Goal: Task Accomplishment & Management: Complete application form

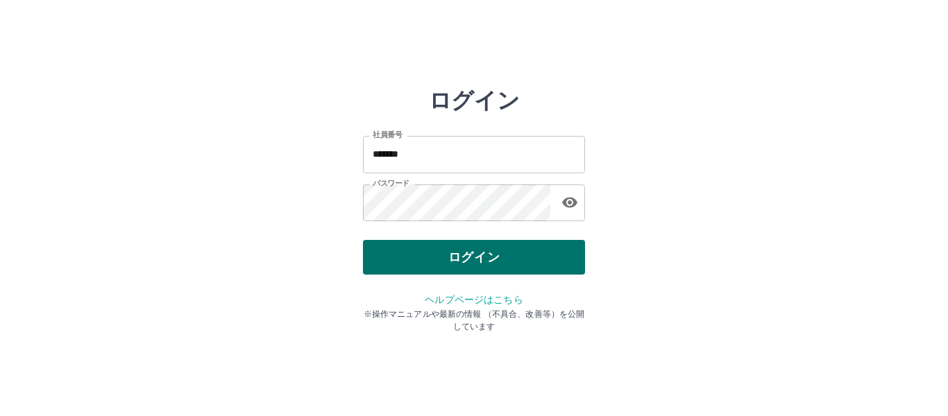
click at [454, 252] on button "ログイン" at bounding box center [474, 257] width 222 height 35
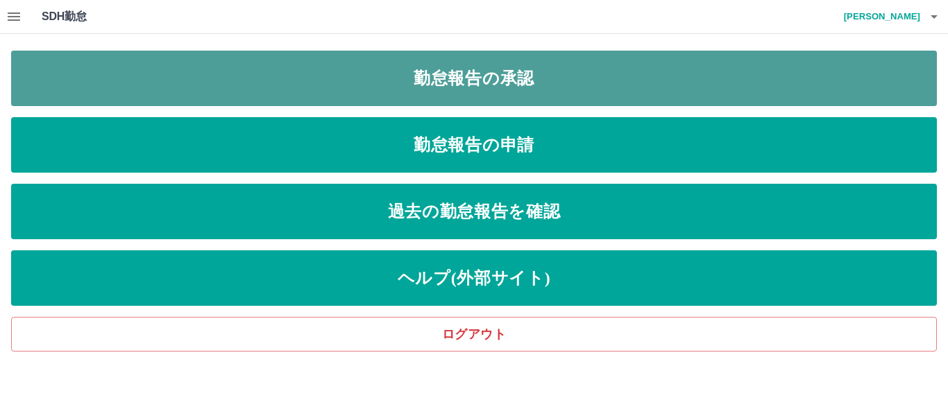
click at [538, 78] on link "勤怠報告の承認" at bounding box center [474, 79] width 926 height 56
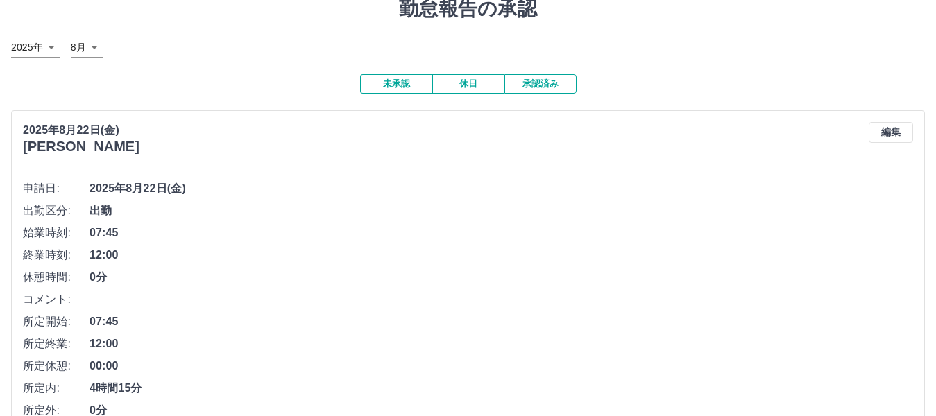
scroll to position [139, 0]
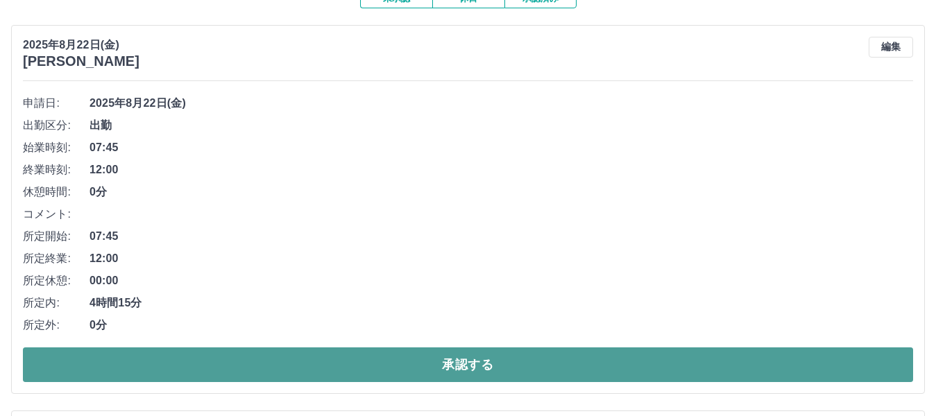
click at [445, 358] on button "承認する" at bounding box center [468, 365] width 890 height 35
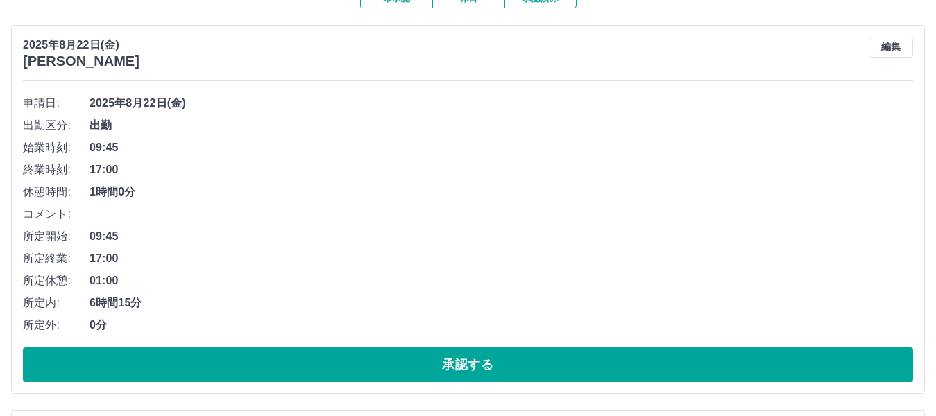
scroll to position [208, 0]
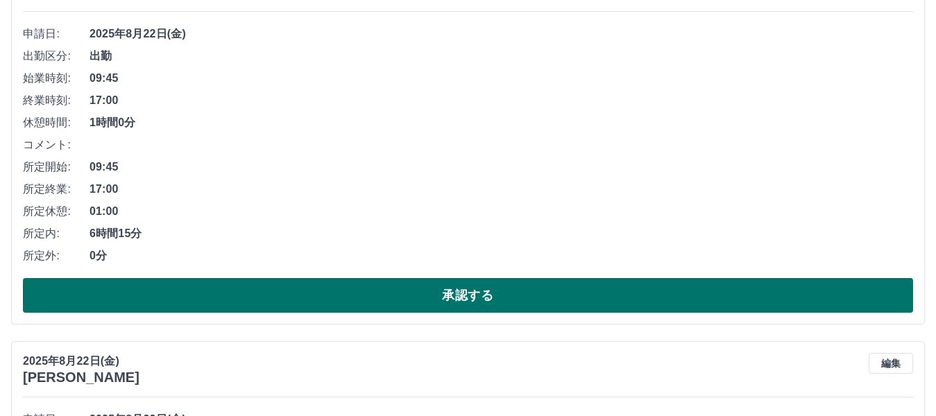
click at [465, 294] on button "承認する" at bounding box center [468, 295] width 890 height 35
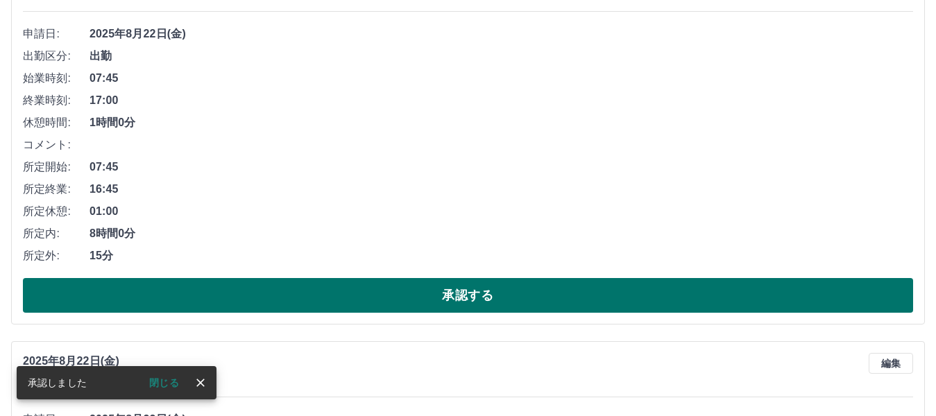
click at [466, 291] on button "承認する" at bounding box center [468, 295] width 890 height 35
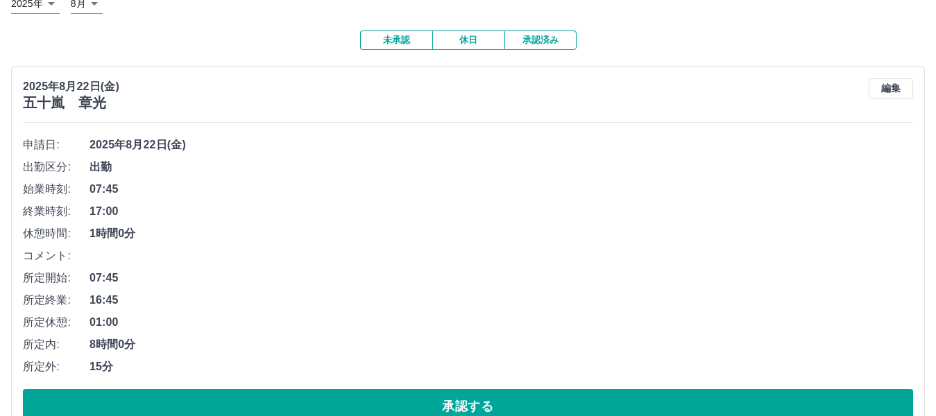
scroll to position [139, 0]
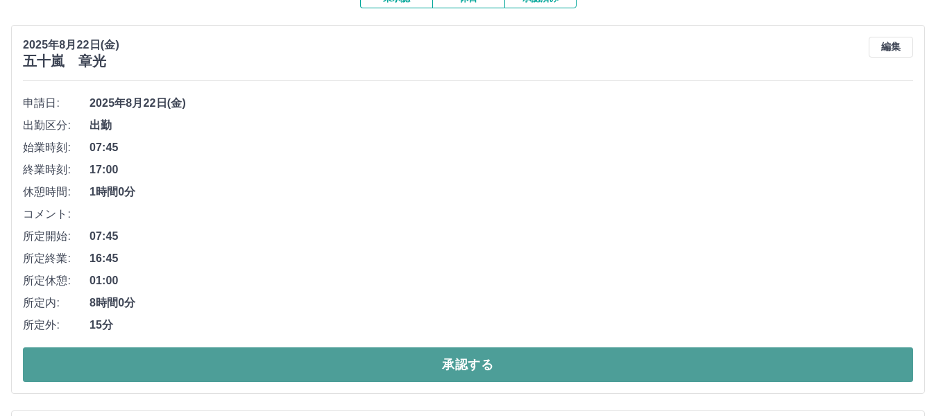
click at [484, 363] on button "承認する" at bounding box center [468, 365] width 890 height 35
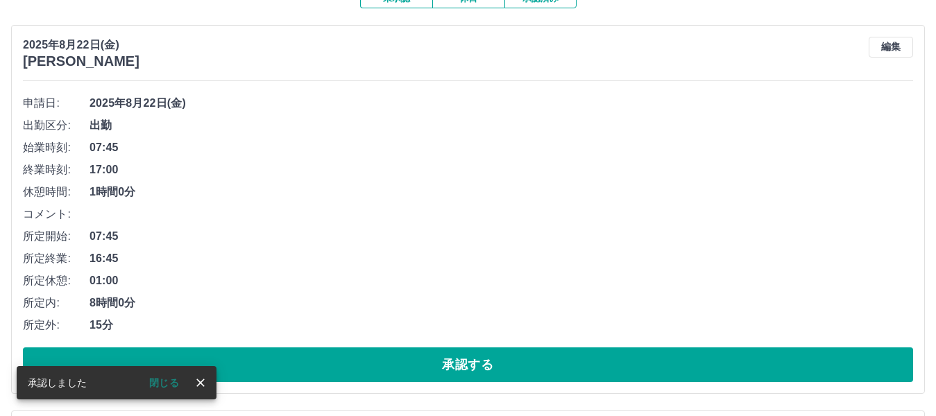
scroll to position [208, 0]
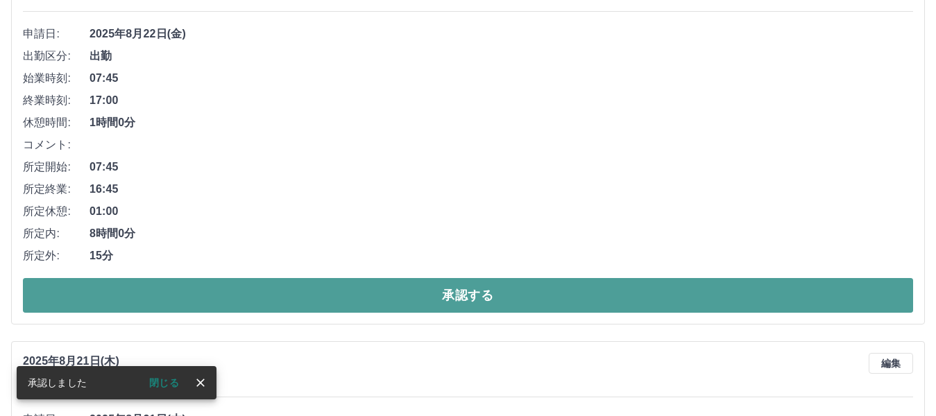
click at [518, 300] on button "承認する" at bounding box center [468, 295] width 890 height 35
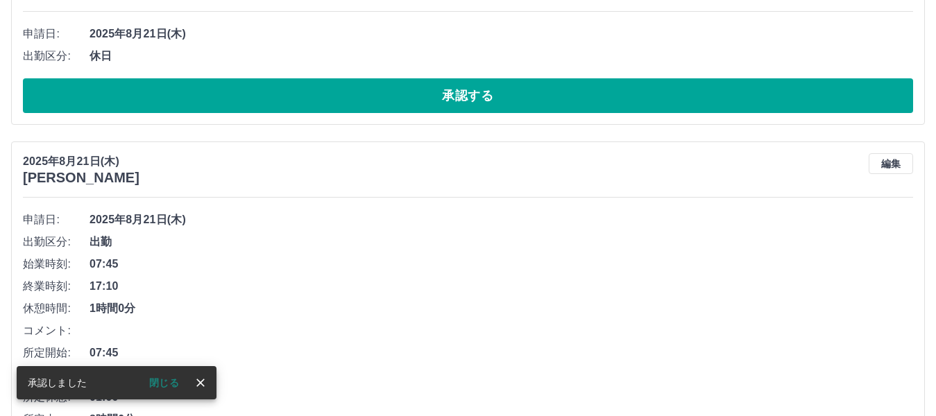
scroll to position [0, 0]
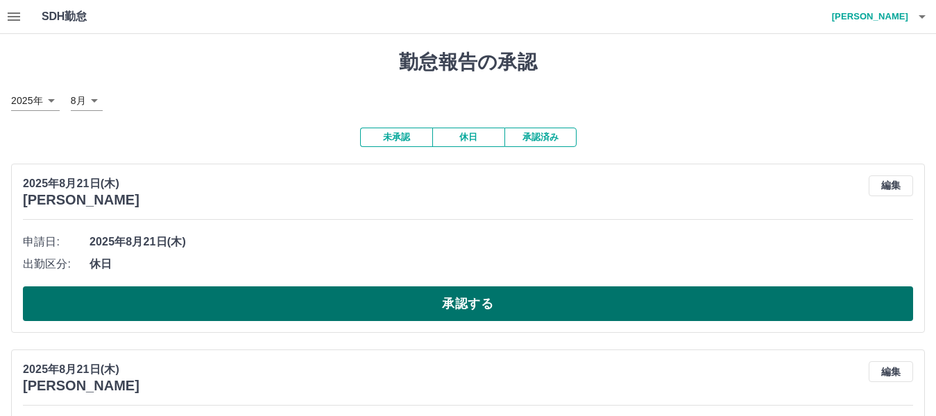
click at [470, 305] on button "承認する" at bounding box center [468, 304] width 890 height 35
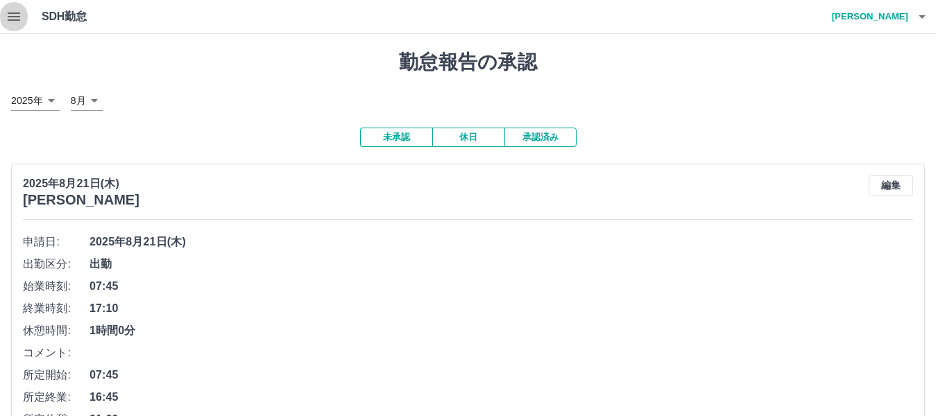
click at [17, 17] on icon "button" at bounding box center [14, 16] width 12 height 8
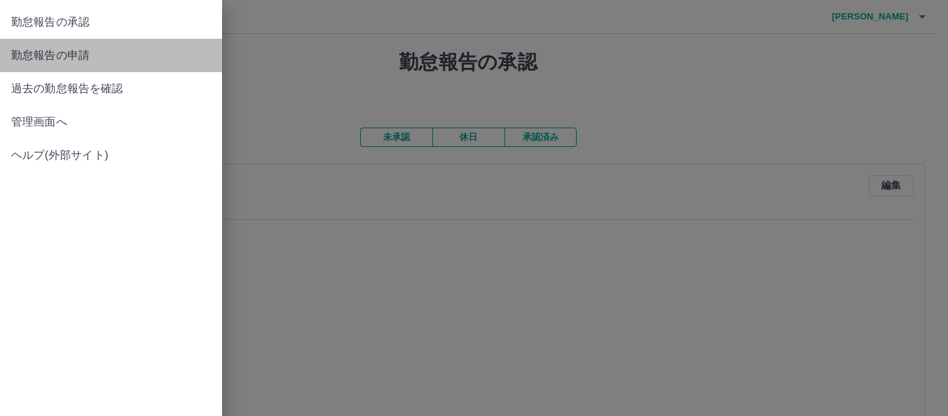
click at [71, 62] on span "勤怠報告の申請" at bounding box center [111, 55] width 200 height 17
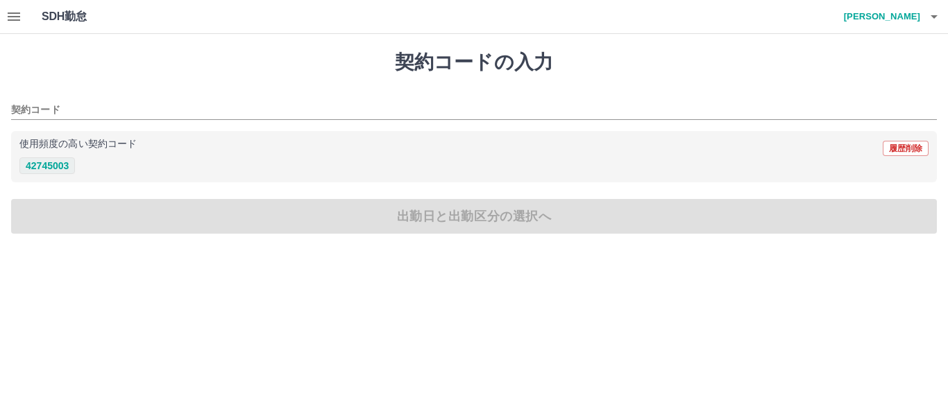
click at [54, 162] on button "42745003" at bounding box center [47, 166] width 56 height 17
type input "********"
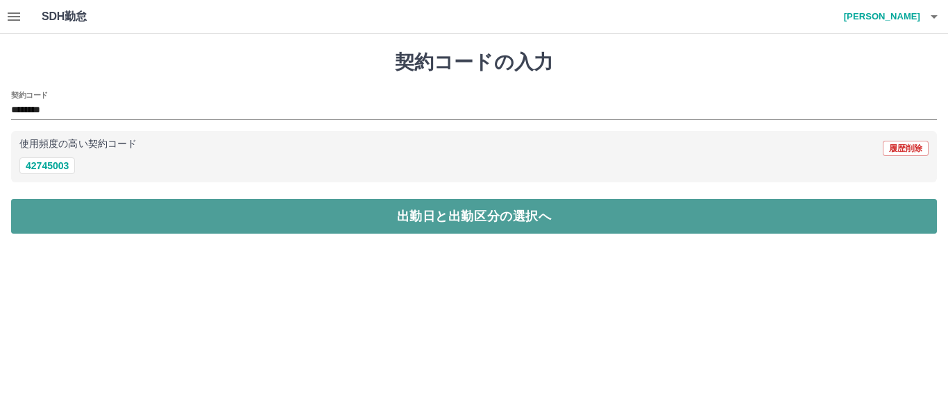
click at [136, 208] on button "出勤日と出勤区分の選択へ" at bounding box center [474, 216] width 926 height 35
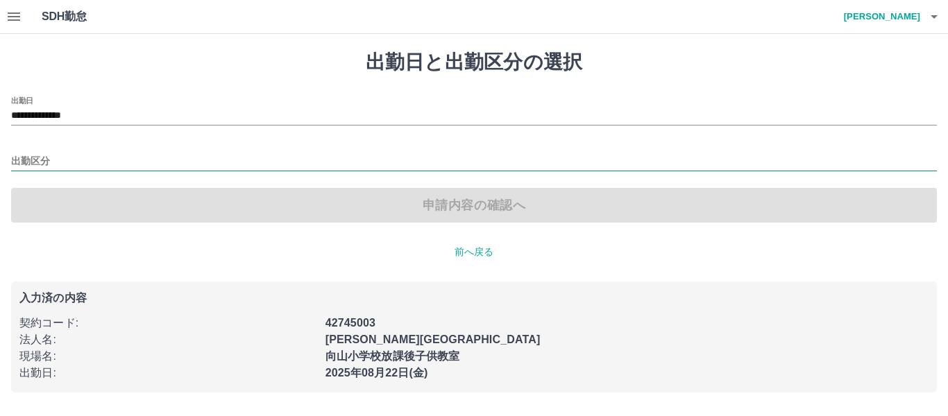
click at [92, 162] on input "出勤区分" at bounding box center [474, 161] width 926 height 17
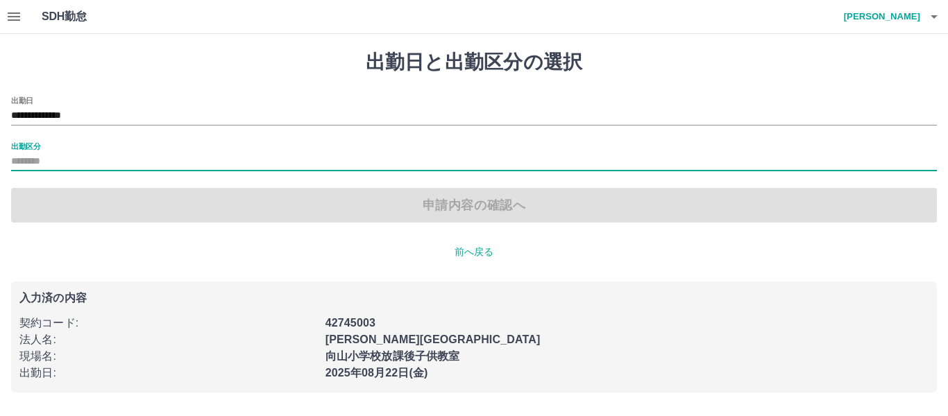
click at [85, 157] on input "出勤区分" at bounding box center [474, 161] width 926 height 17
click at [56, 167] on input "出勤区分" at bounding box center [474, 161] width 926 height 17
click at [55, 160] on input "出勤区分" at bounding box center [474, 161] width 926 height 17
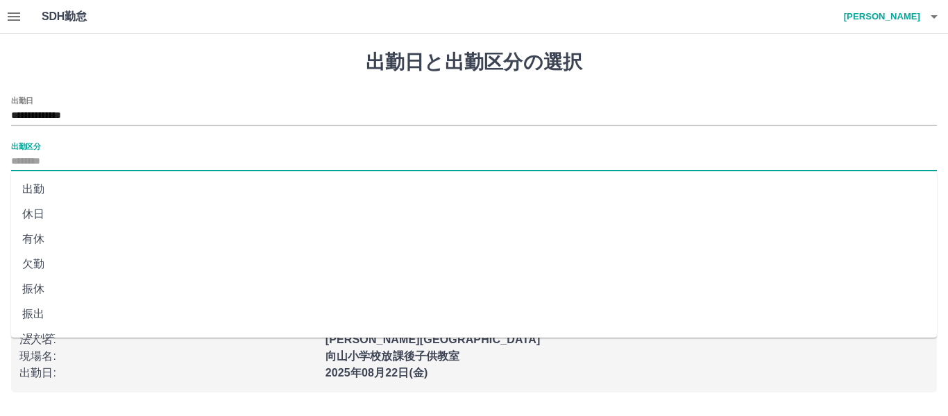
click at [120, 163] on input "出勤区分" at bounding box center [474, 161] width 926 height 17
click at [92, 182] on li "出勤" at bounding box center [474, 189] width 926 height 25
type input "**"
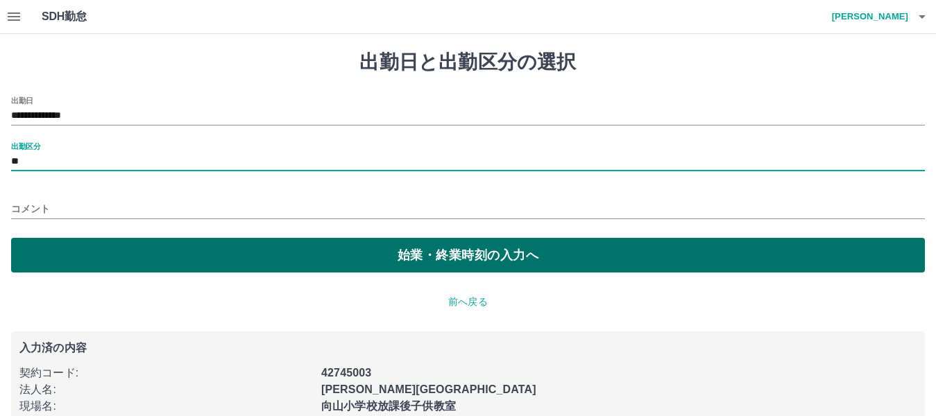
click at [158, 253] on button "始業・終業時刻の入力へ" at bounding box center [468, 255] width 914 height 35
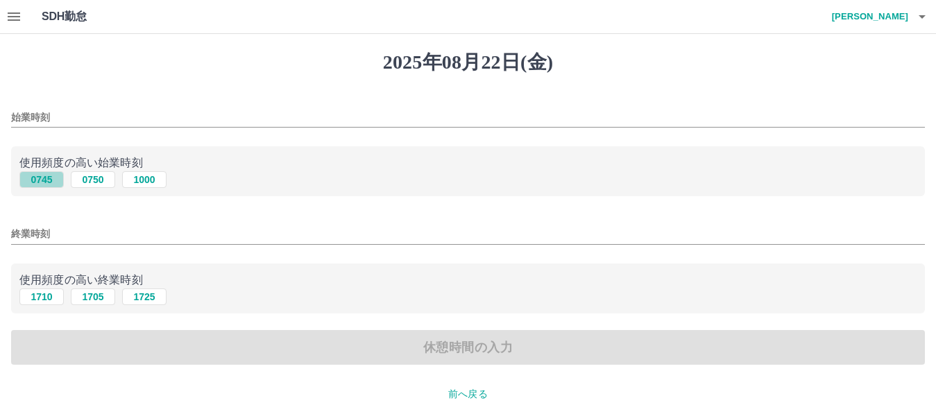
click at [49, 181] on button "0745" at bounding box center [41, 179] width 44 height 17
type input "****"
click at [98, 301] on button "1705" at bounding box center [93, 297] width 44 height 17
type input "****"
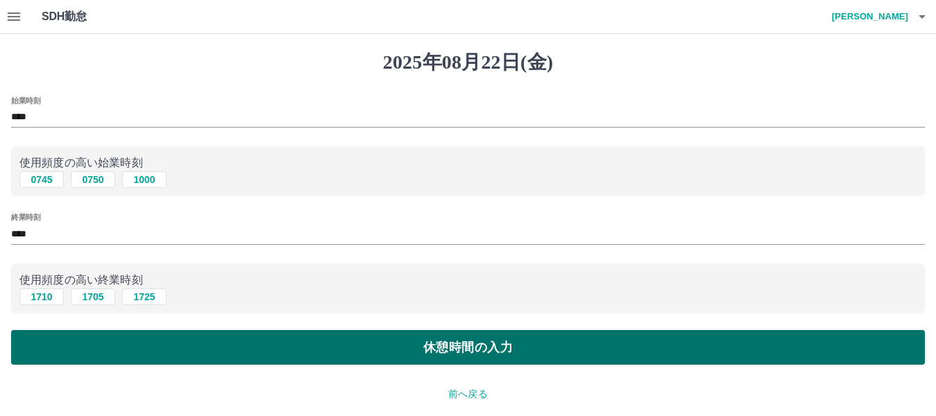
click at [258, 357] on button "休憩時間の入力" at bounding box center [468, 347] width 914 height 35
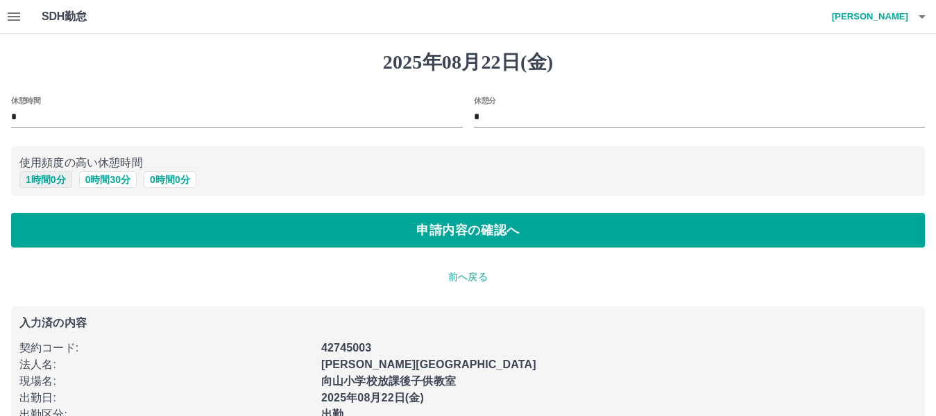
click at [39, 177] on button "1 時間 0 分" at bounding box center [45, 179] width 53 height 17
type input "*"
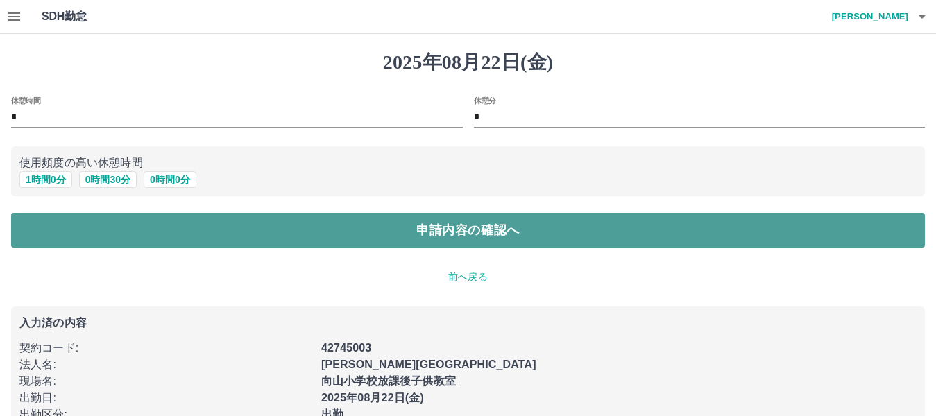
click at [241, 226] on button "申請内容の確認へ" at bounding box center [468, 230] width 914 height 35
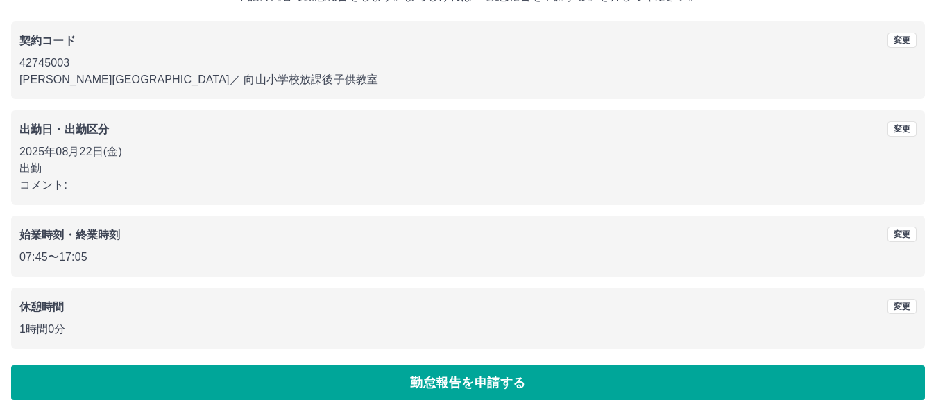
scroll to position [103, 0]
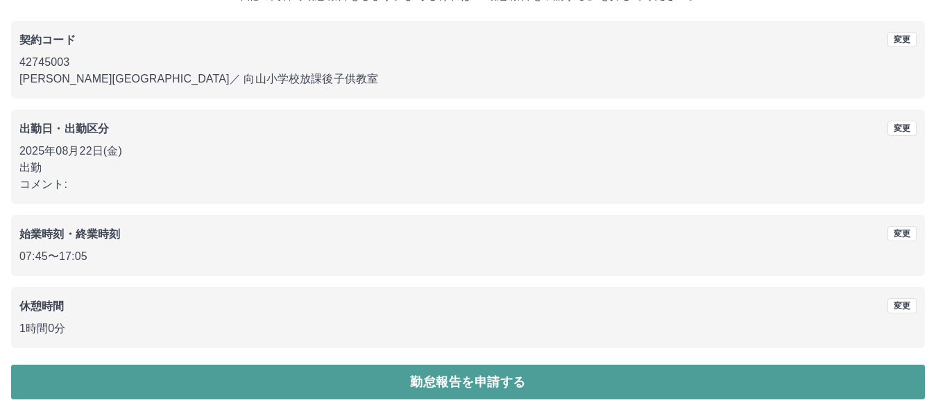
click at [416, 384] on button "勤怠報告を申請する" at bounding box center [468, 382] width 914 height 35
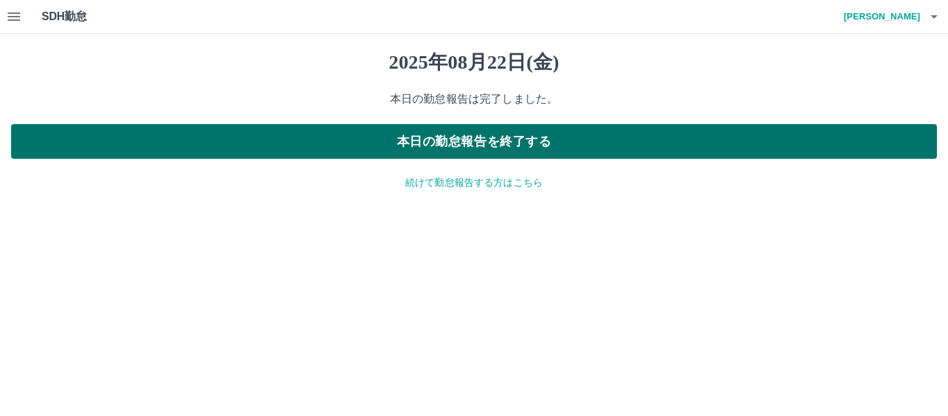
click at [527, 140] on button "本日の勤怠報告を終了する" at bounding box center [474, 141] width 926 height 35
